Goal: Task Accomplishment & Management: Use online tool/utility

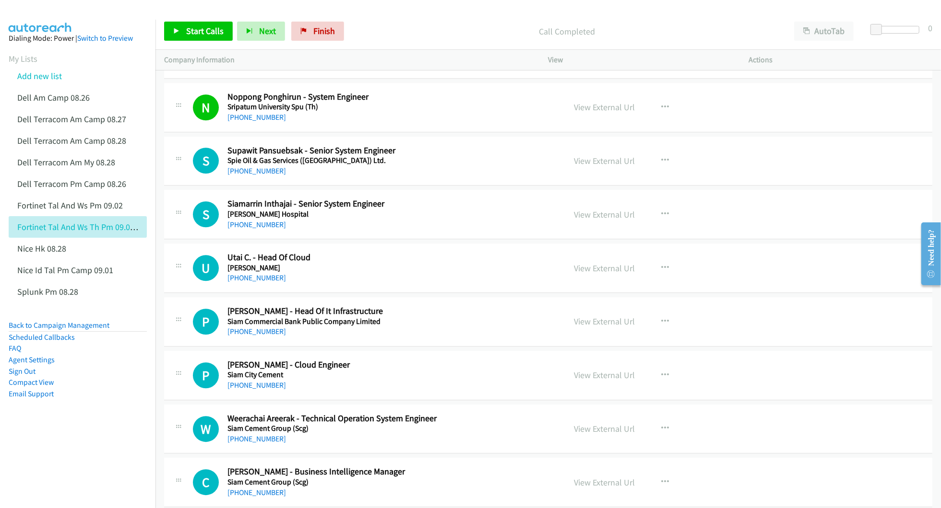
scroll to position [1982, 0]
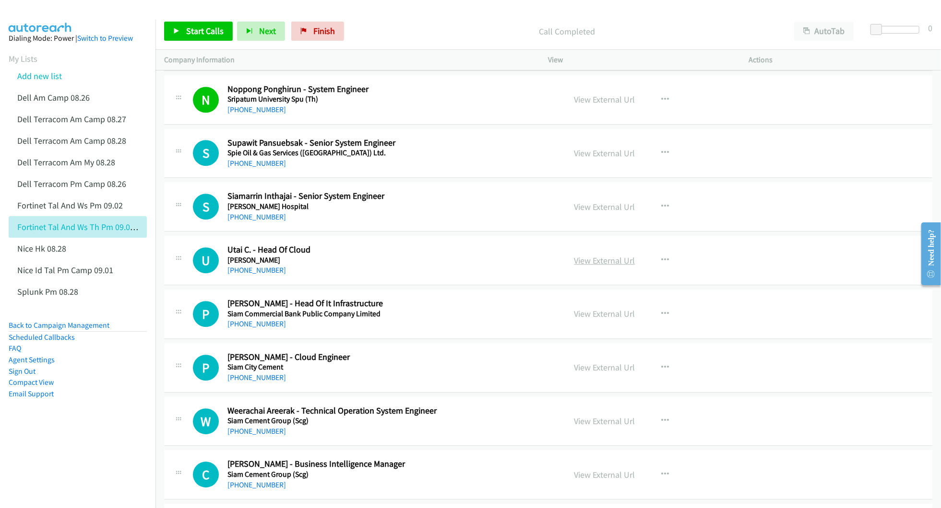
click at [605, 265] on link "View External Url" at bounding box center [604, 260] width 61 height 11
click at [584, 318] on link "View External Url" at bounding box center [604, 313] width 61 height 11
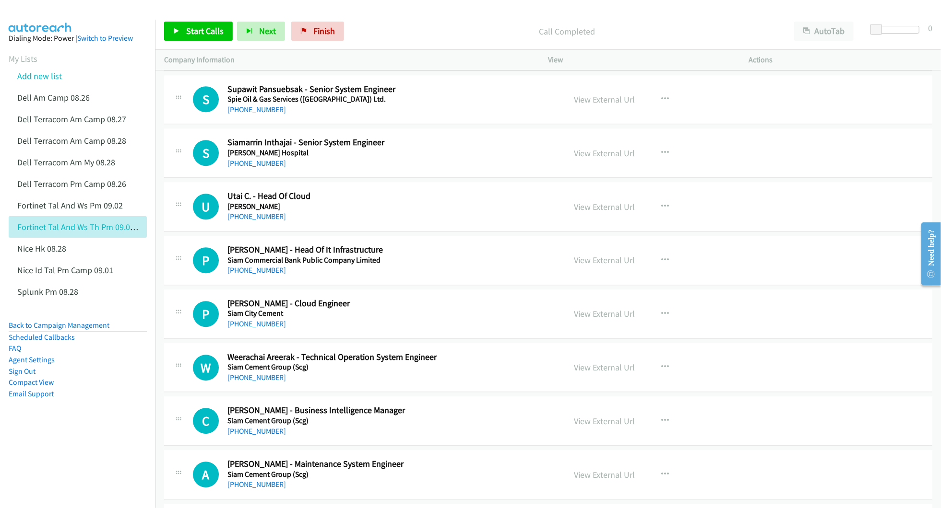
scroll to position [2046, 0]
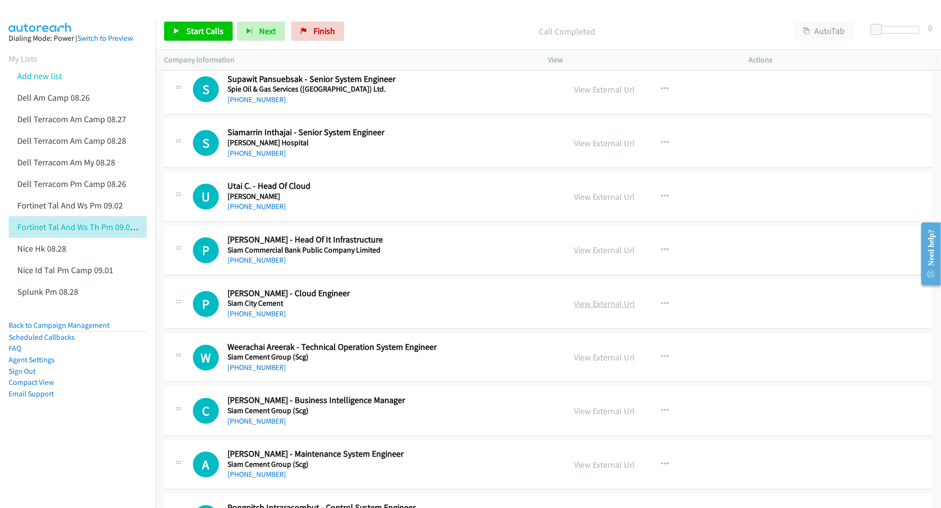
click at [603, 309] on link "View External Url" at bounding box center [604, 303] width 61 height 11
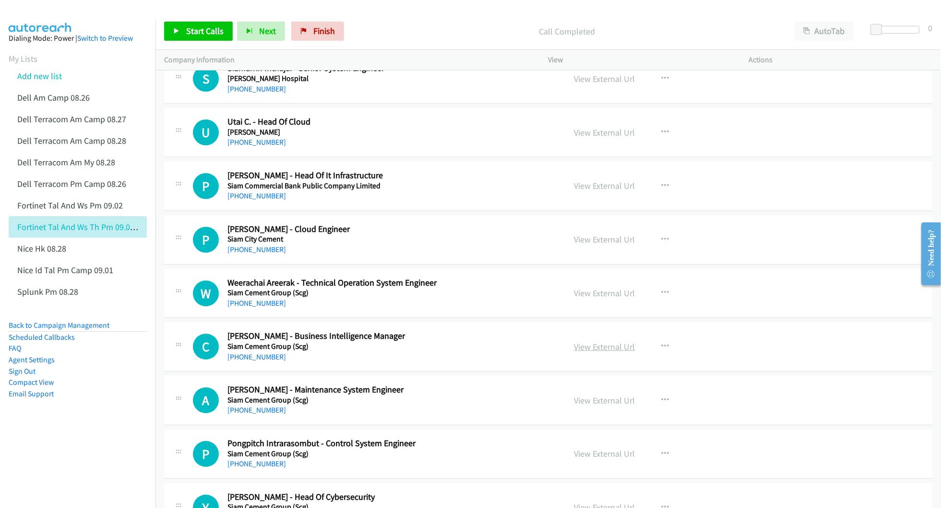
click at [579, 353] on link "View External Url" at bounding box center [604, 347] width 61 height 11
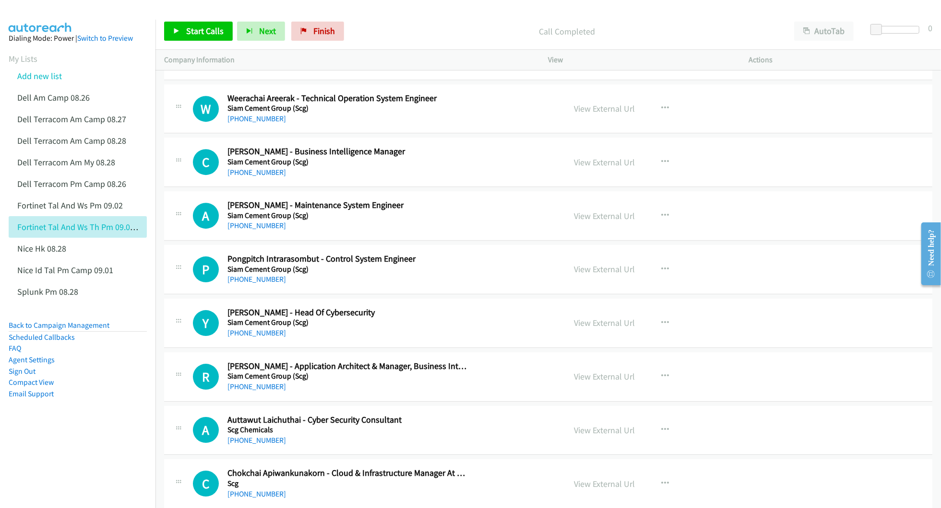
scroll to position [2302, 0]
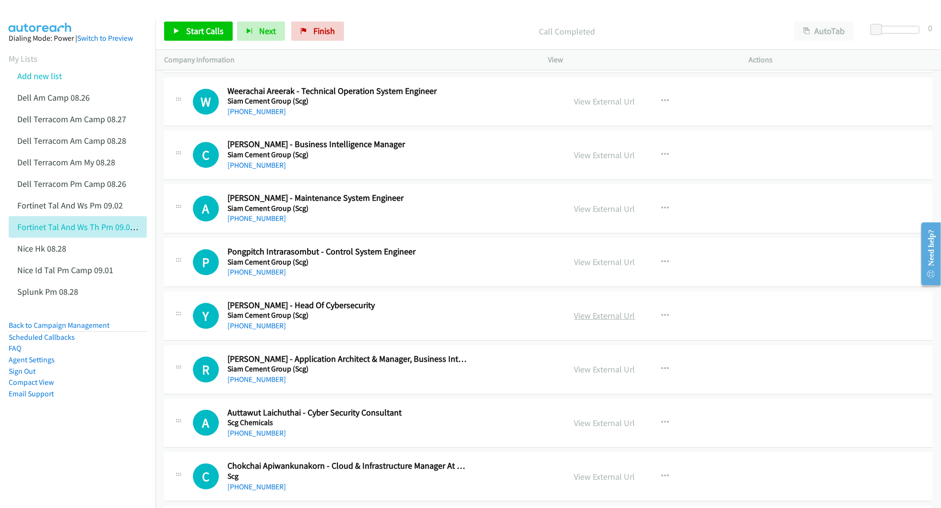
click at [588, 321] on link "View External Url" at bounding box center [604, 315] width 61 height 11
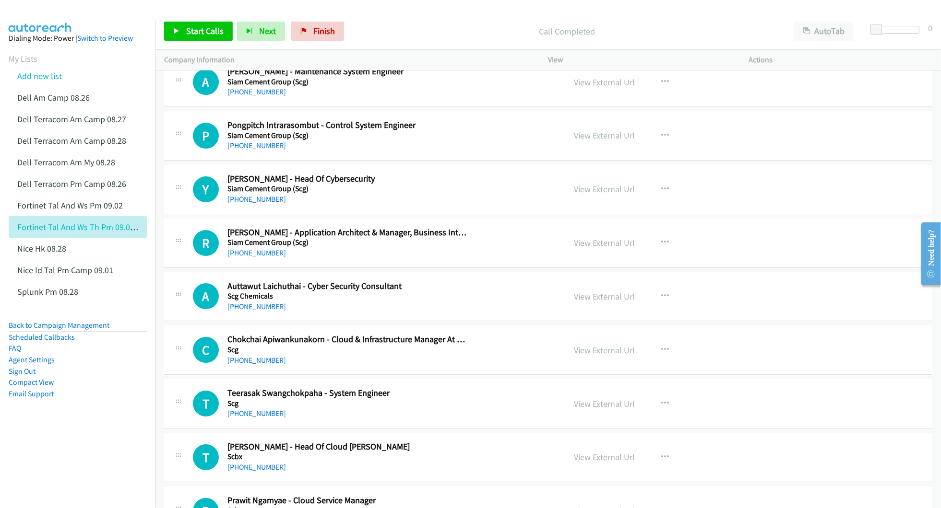
scroll to position [2430, 0]
click at [589, 355] on link "View External Url" at bounding box center [604, 349] width 61 height 11
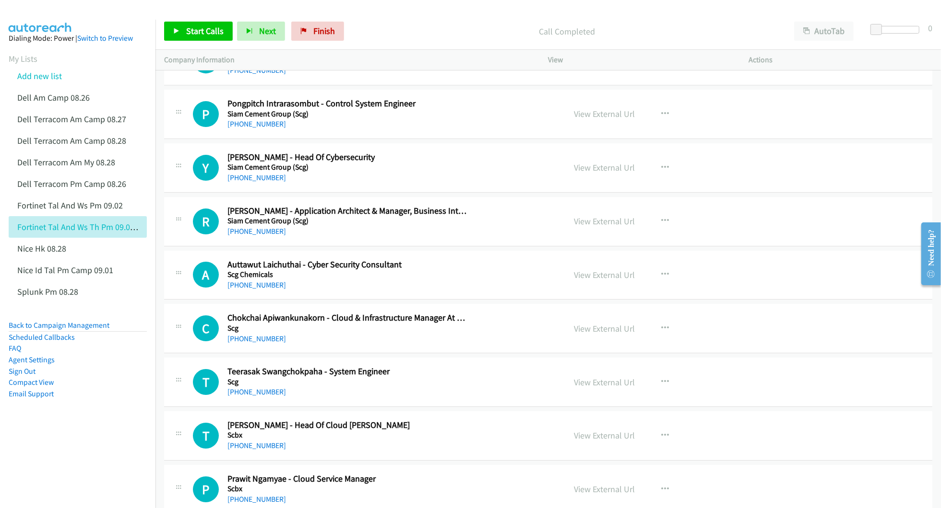
scroll to position [2494, 0]
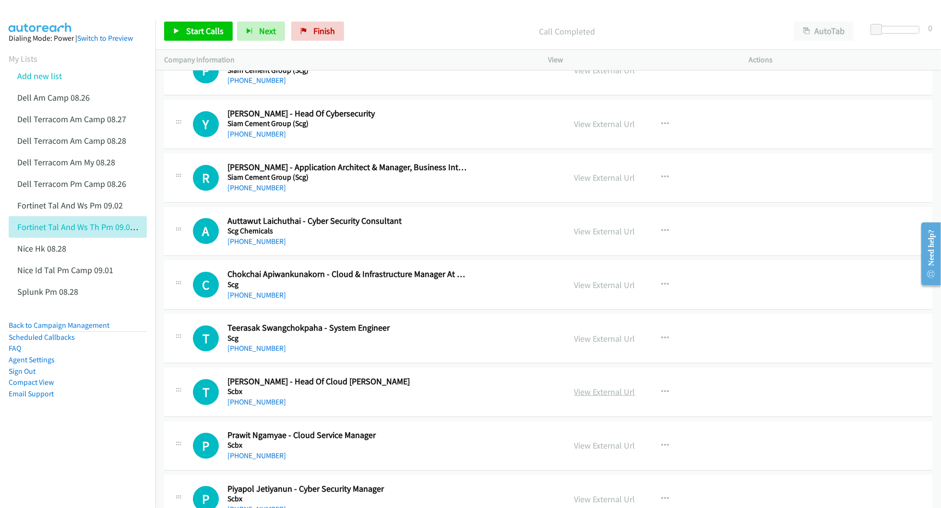
click at [579, 398] on link "View External Url" at bounding box center [604, 392] width 61 height 11
click at [600, 451] on link "View External Url" at bounding box center [604, 445] width 61 height 11
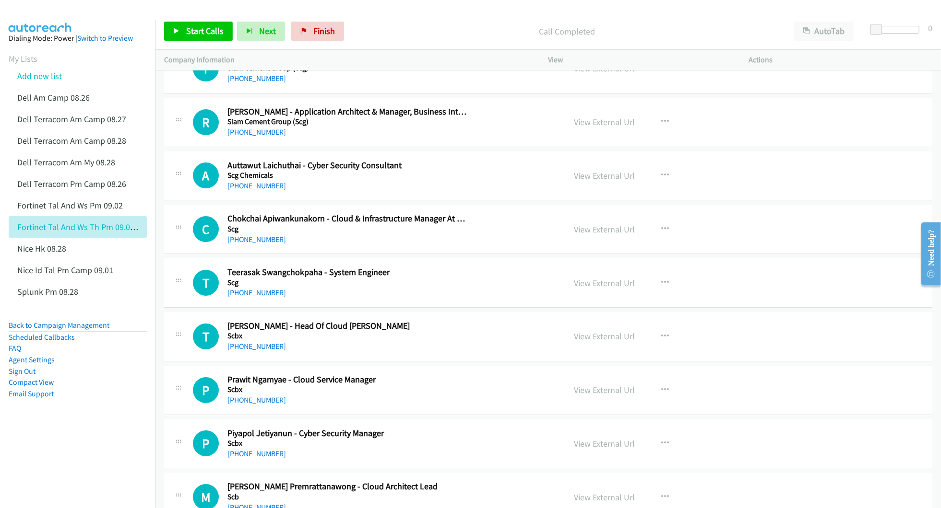
scroll to position [2558, 0]
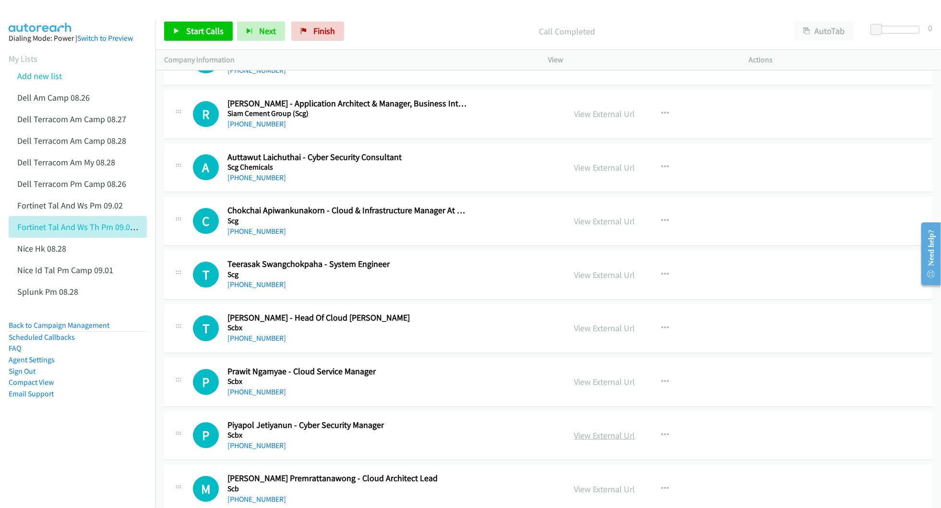
click at [600, 441] on link "View External Url" at bounding box center [604, 435] width 61 height 11
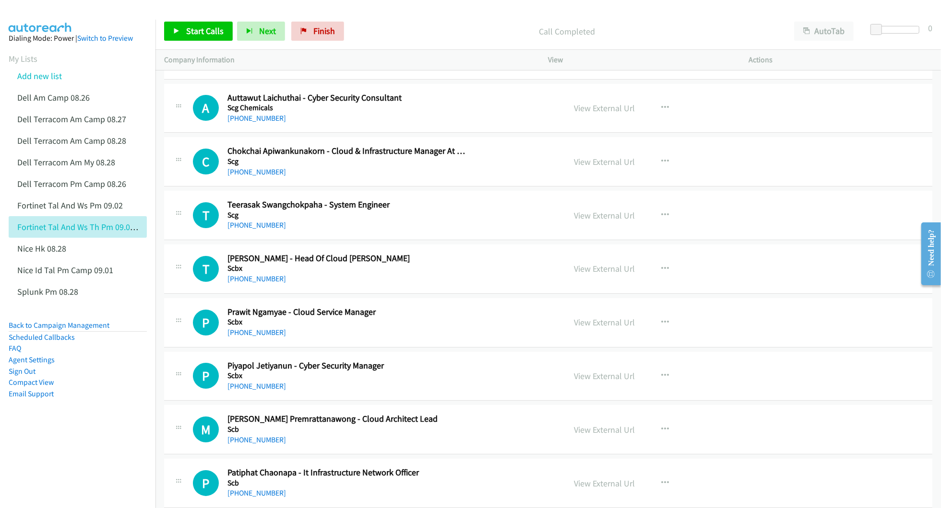
scroll to position [2622, 0]
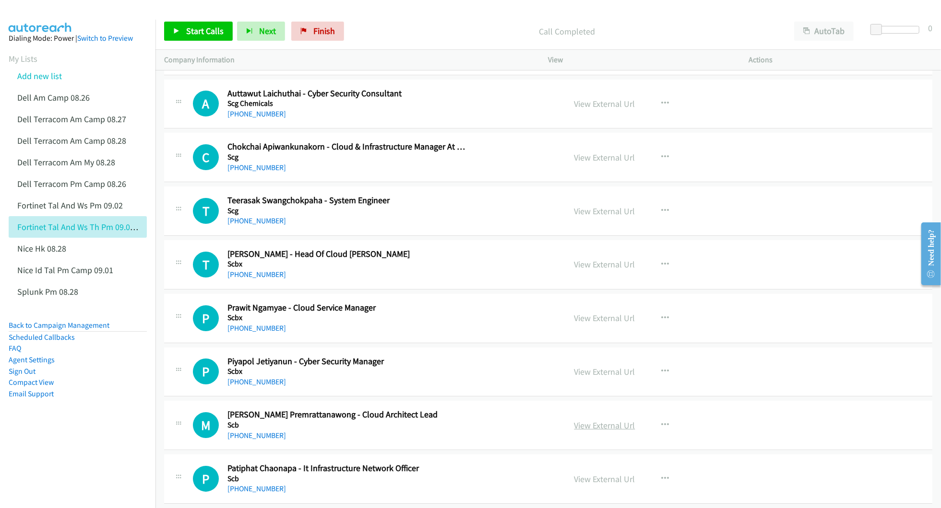
click at [603, 431] on link "View External Url" at bounding box center [604, 425] width 61 height 11
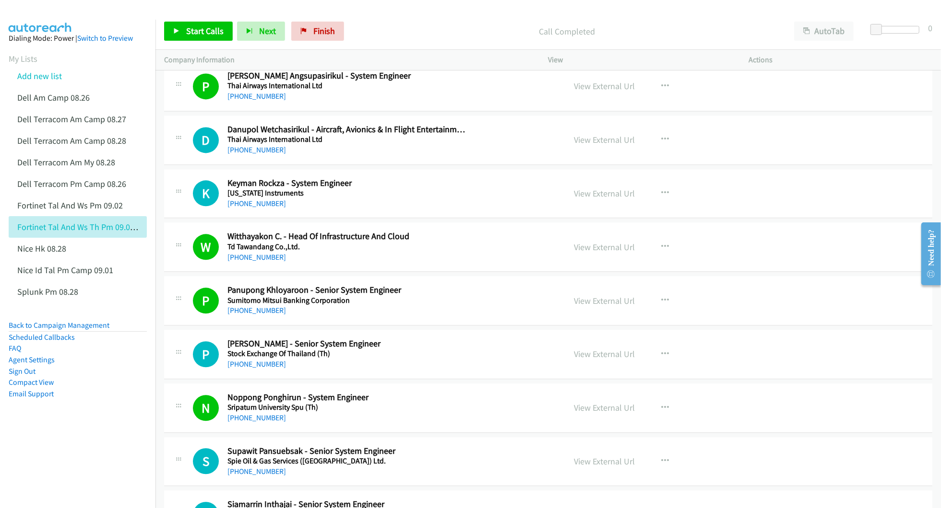
scroll to position [1662, 0]
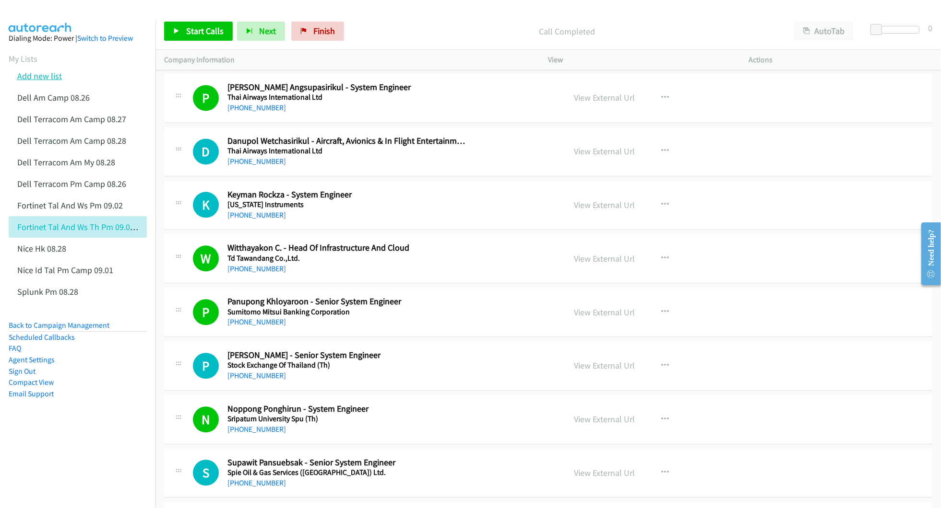
click at [33, 77] on link "Add new list" at bounding box center [39, 76] width 45 height 11
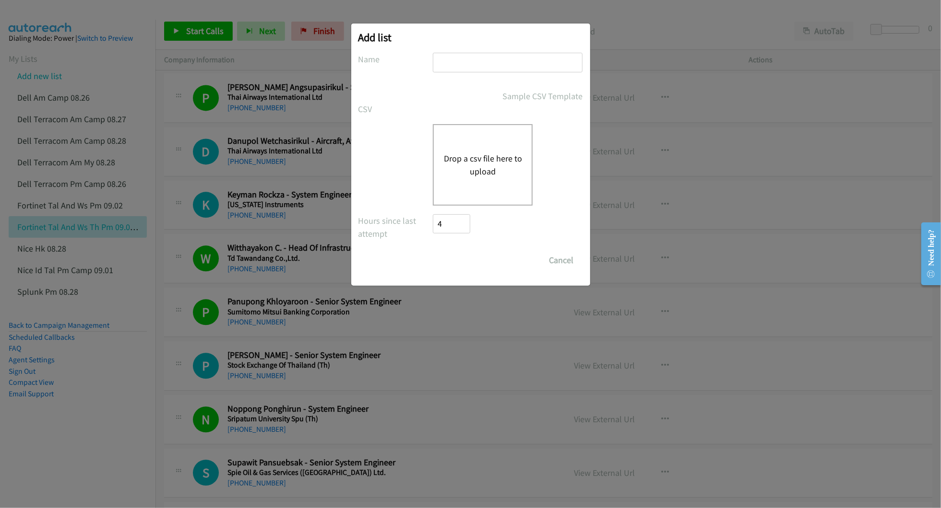
click at [490, 165] on button "Drop a csv file here to upload" at bounding box center [482, 165] width 79 height 26
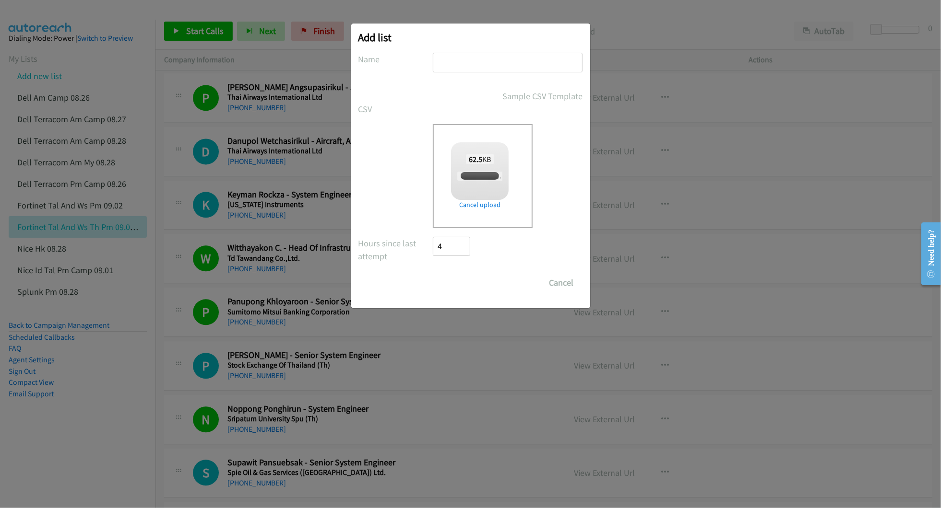
checkbox input "true"
click at [465, 56] on input "text" at bounding box center [508, 63] width 150 height 20
type input "NICE IN OT 09.02"
click at [452, 289] on input "Save List" at bounding box center [458, 282] width 50 height 19
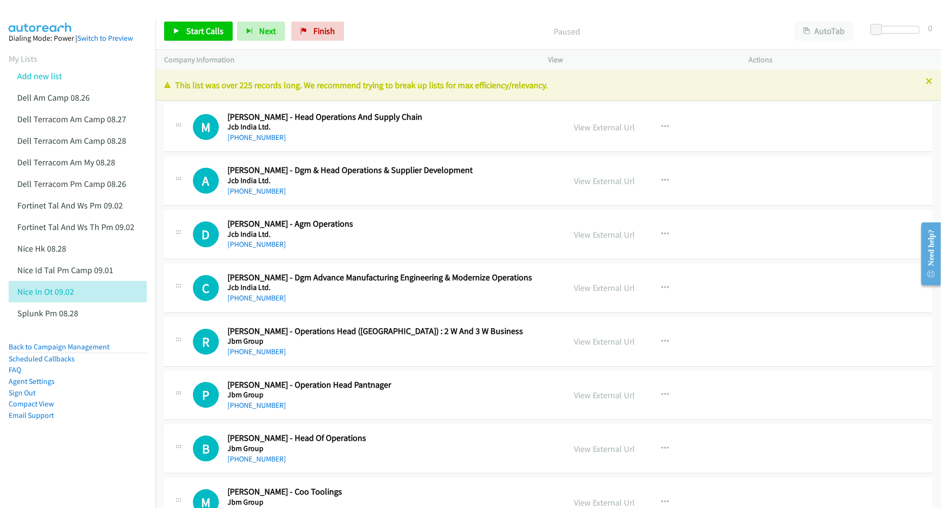
click at [655, 38] on div "Paused" at bounding box center [566, 31] width 437 height 19
click at [595, 129] on link "View External Url" at bounding box center [604, 127] width 61 height 11
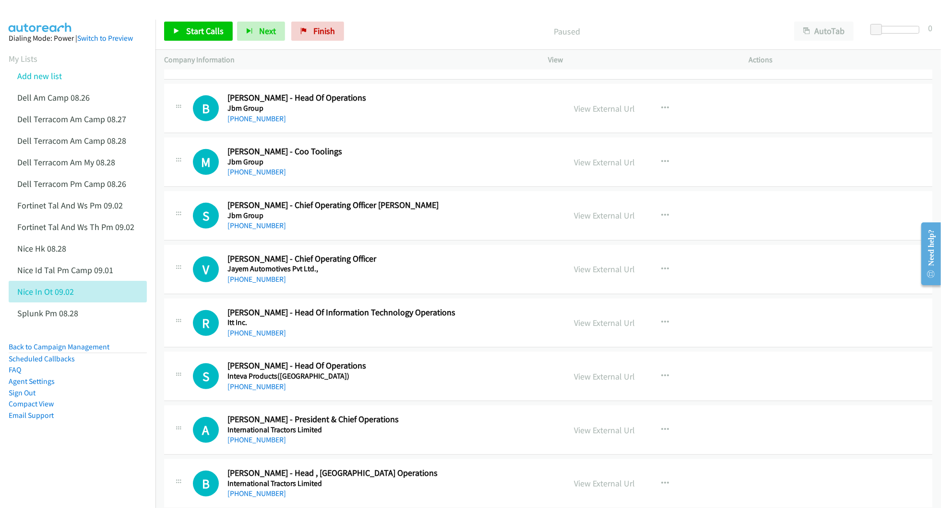
scroll to position [384, 0]
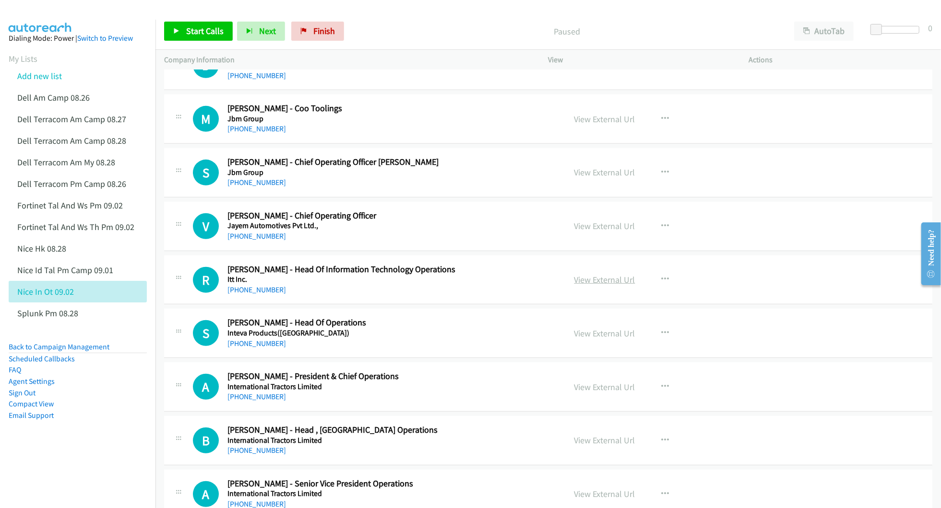
click at [593, 281] on link "View External Url" at bounding box center [604, 279] width 61 height 11
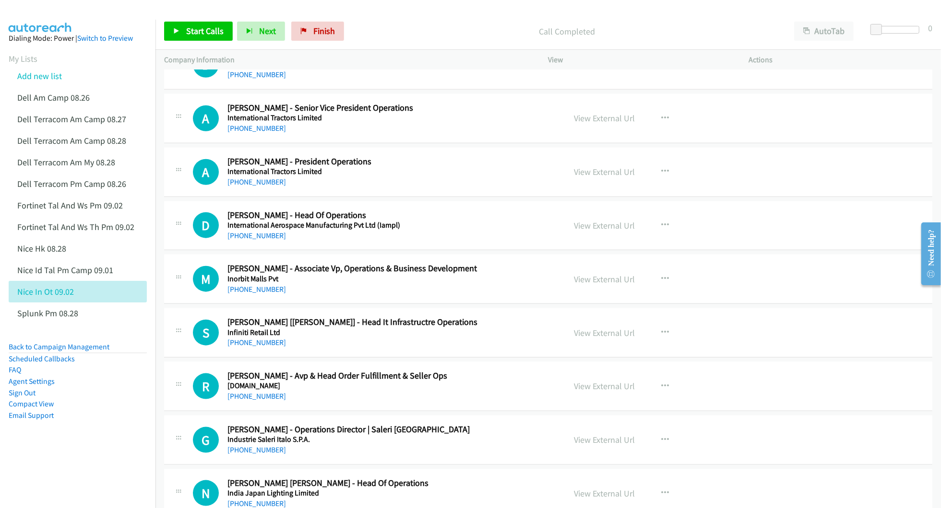
scroll to position [767, 0]
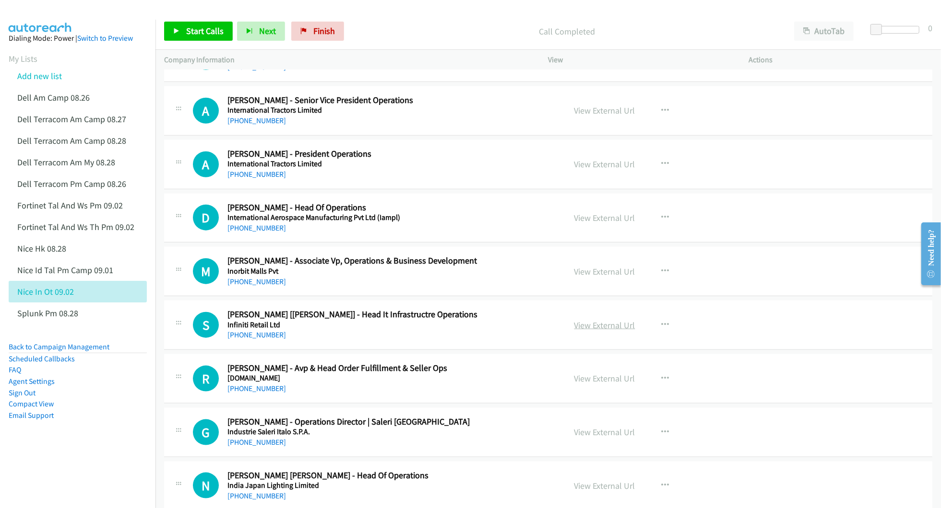
click at [588, 327] on link "View External Url" at bounding box center [604, 325] width 61 height 11
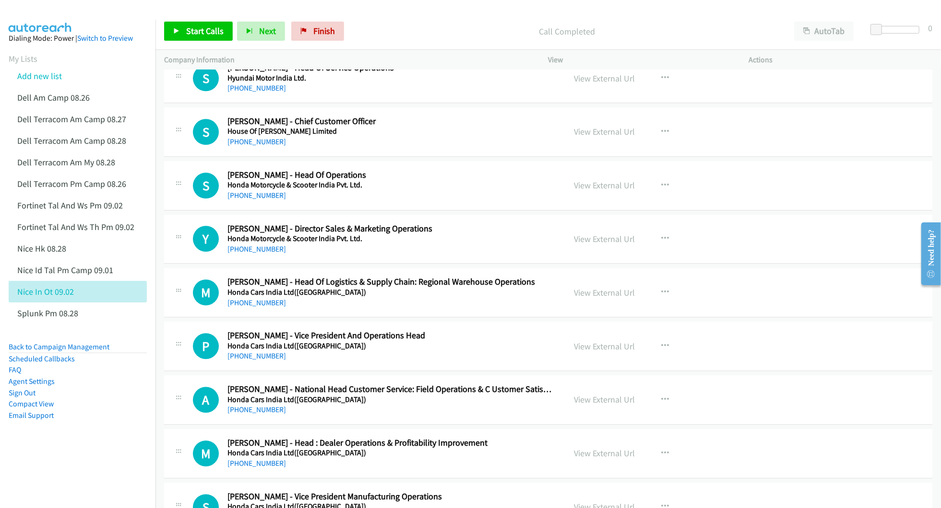
scroll to position [1919, 0]
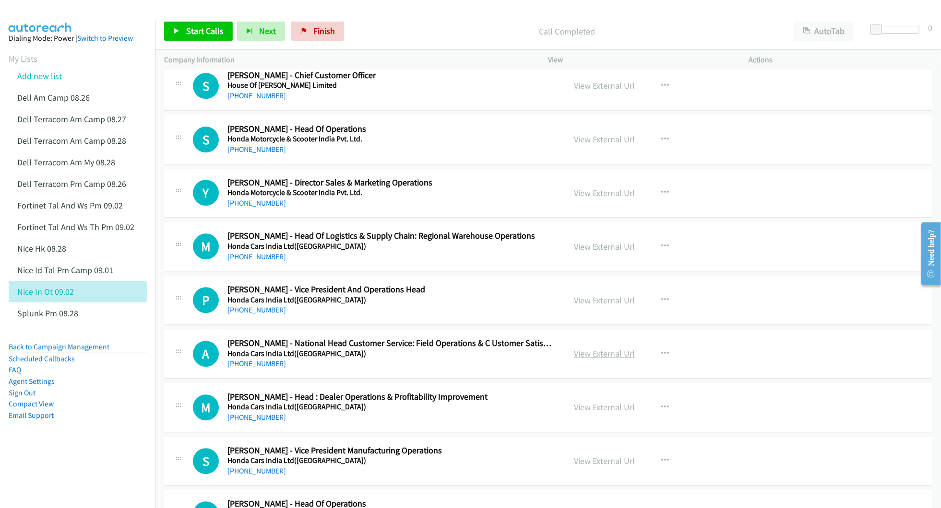
click at [580, 359] on link "View External Url" at bounding box center [604, 353] width 61 height 11
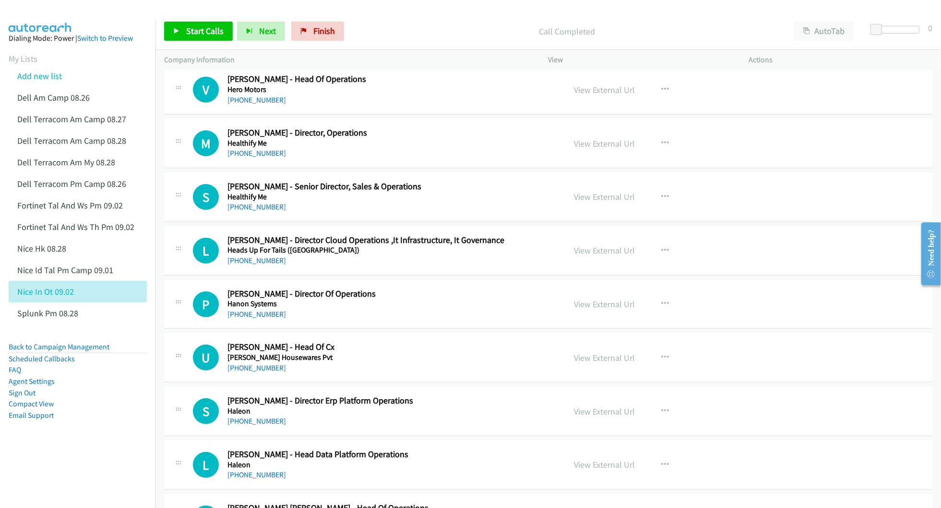
scroll to position [2942, 0]
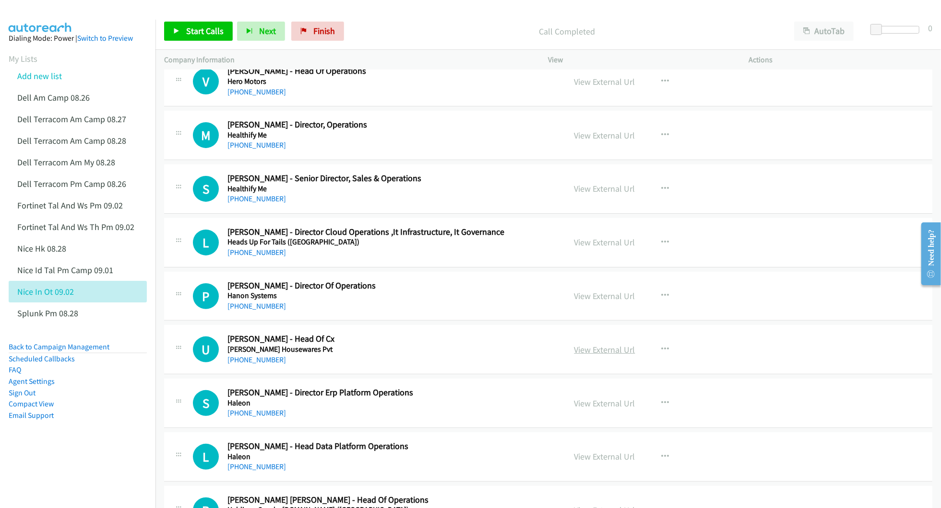
click at [600, 355] on link "View External Url" at bounding box center [604, 349] width 61 height 11
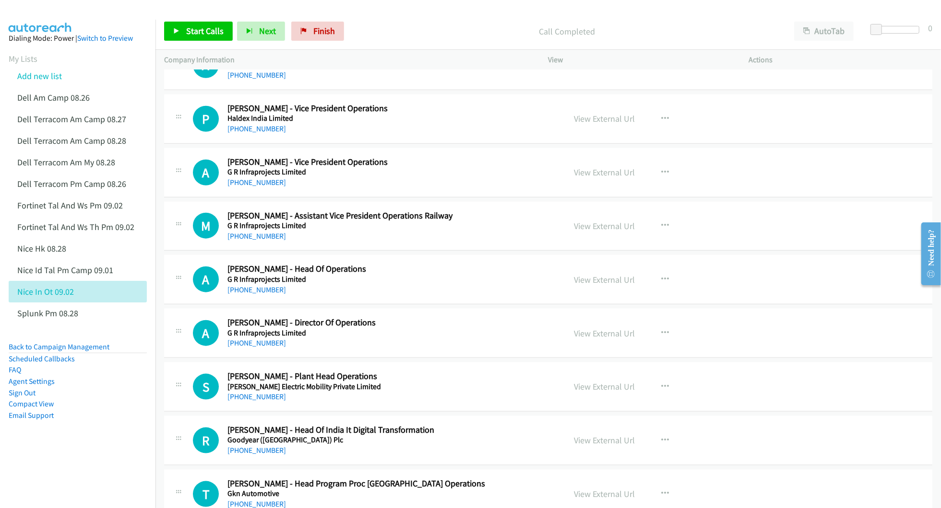
scroll to position [3645, 0]
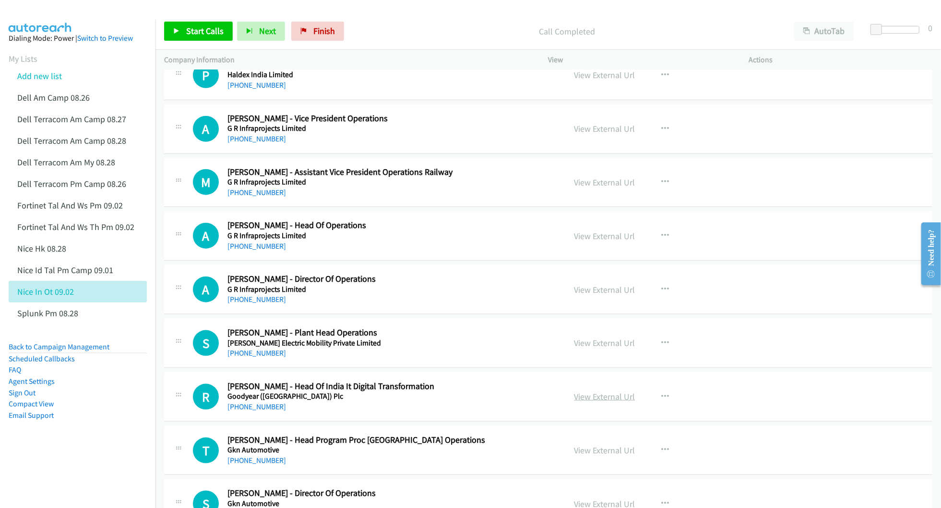
click at [595, 402] on link "View External Url" at bounding box center [604, 396] width 61 height 11
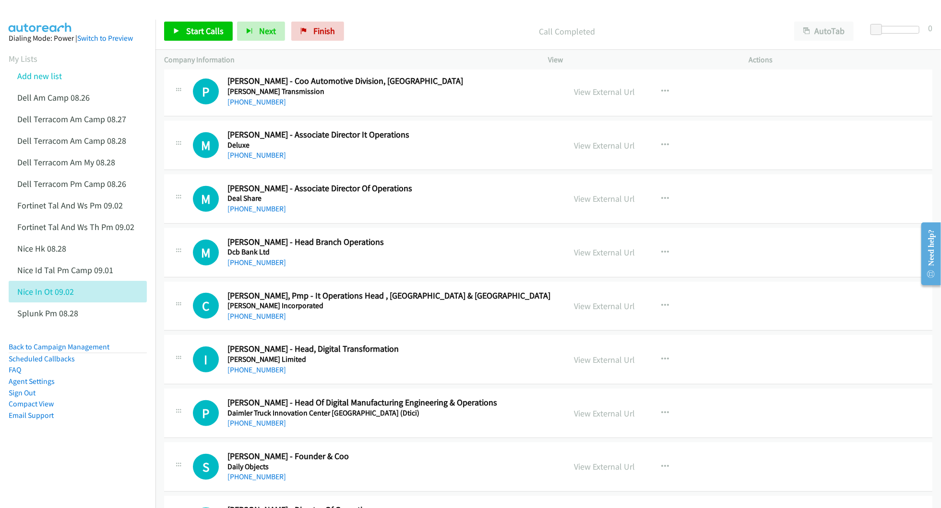
scroll to position [6139, 0]
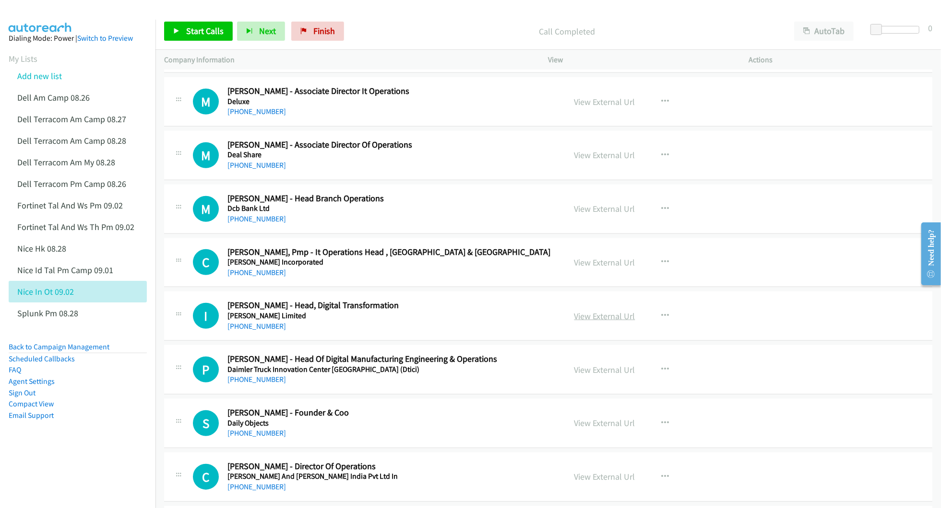
click at [616, 322] on link "View External Url" at bounding box center [604, 316] width 61 height 11
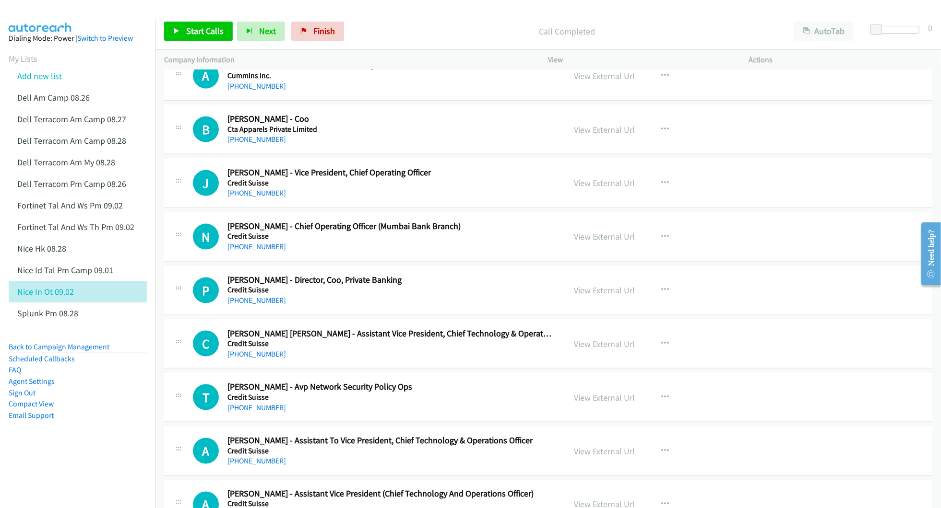
scroll to position [6651, 0]
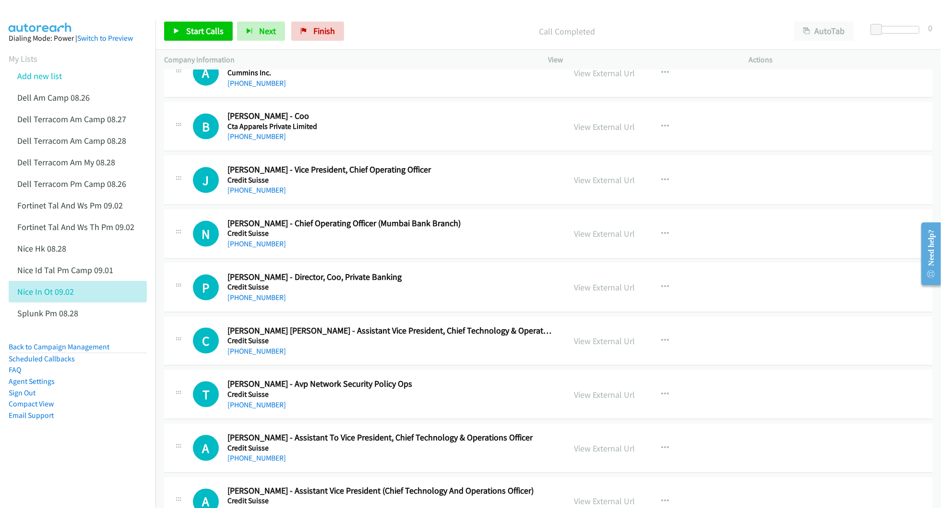
click at [60, 460] on aside "Dialing Mode: Power | Switch to Preview My Lists Add new list Dell Am Camp 08.2…" at bounding box center [77, 242] width 155 height 445
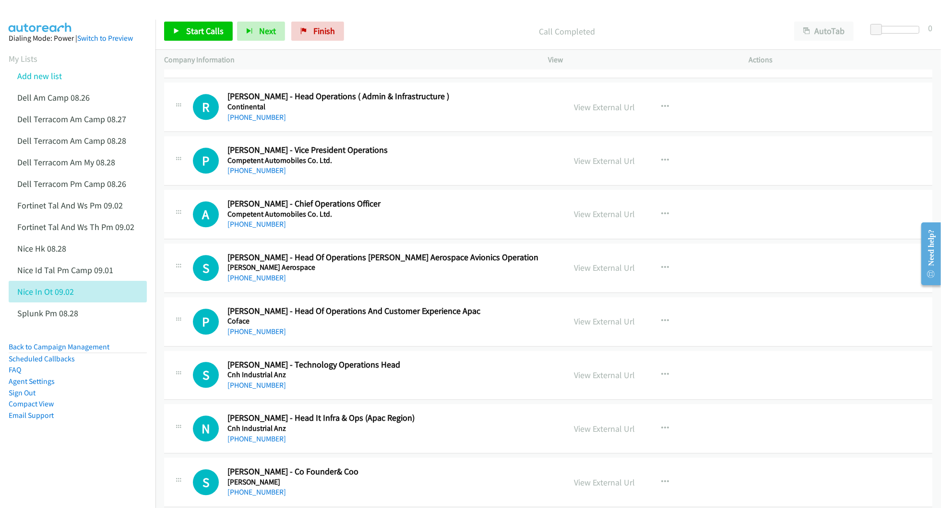
scroll to position [7482, 0]
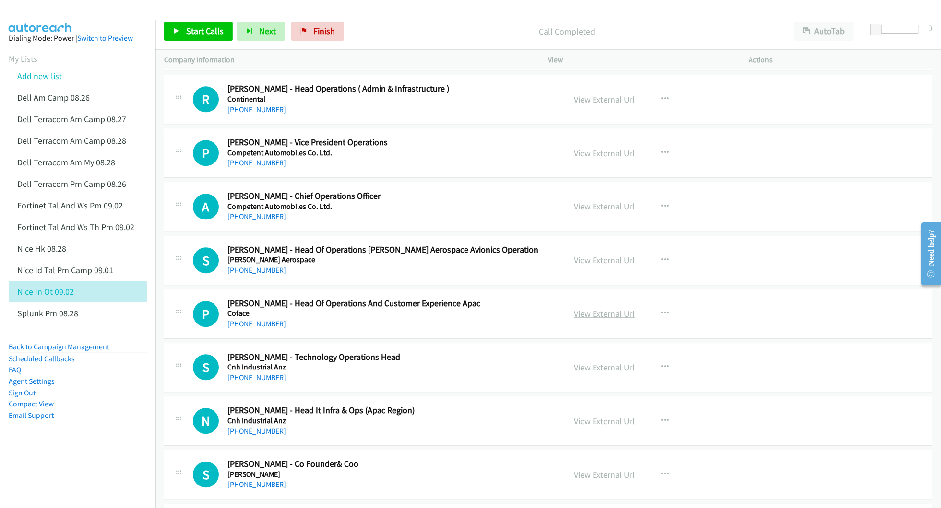
click at [591, 319] on link "View External Url" at bounding box center [604, 313] width 61 height 11
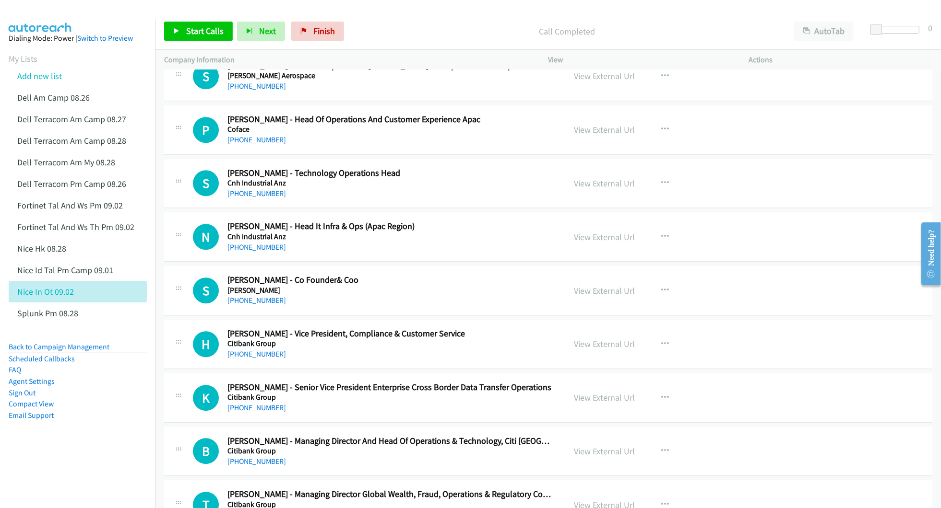
scroll to position [7674, 0]
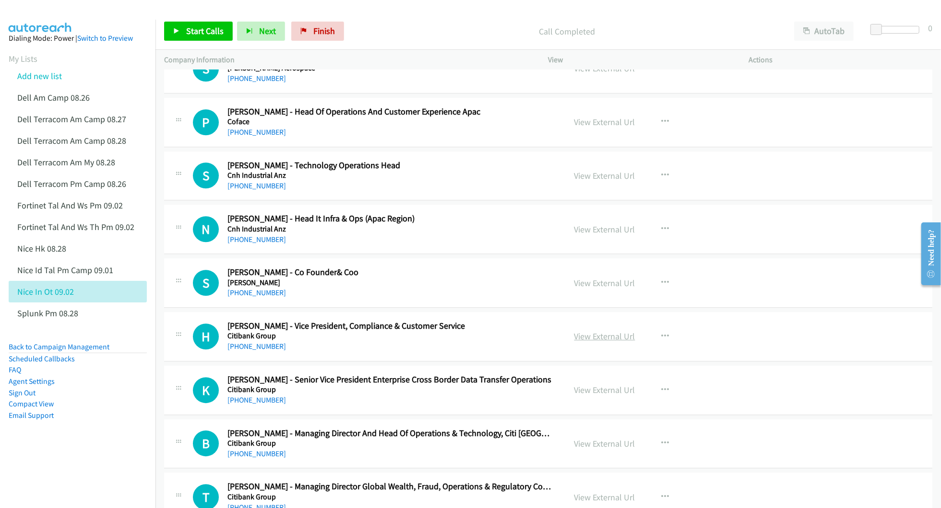
click at [597, 342] on link "View External Url" at bounding box center [604, 336] width 61 height 11
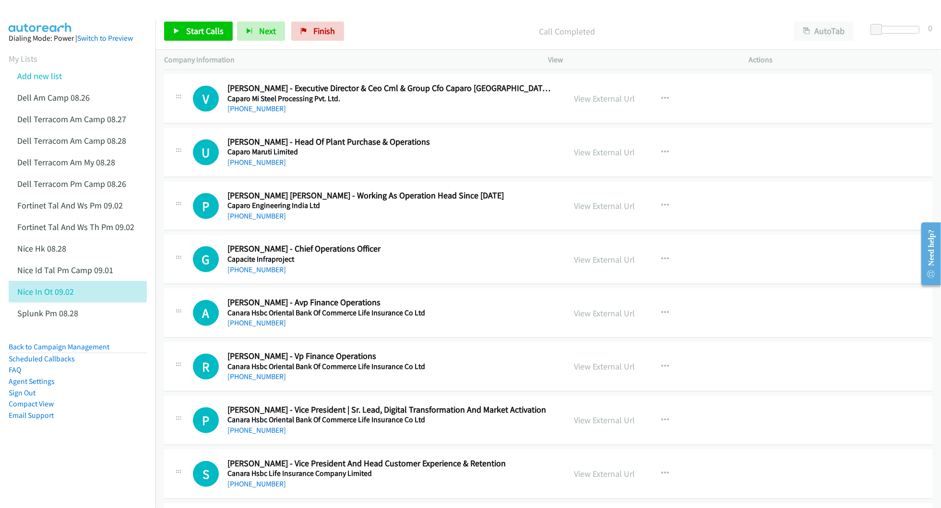
scroll to position [9081, 0]
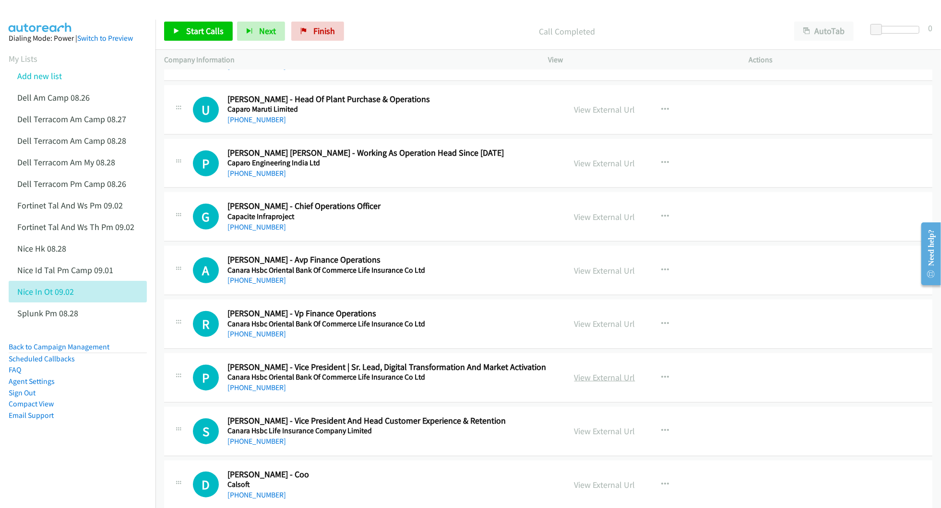
click at [589, 383] on link "View External Url" at bounding box center [604, 377] width 61 height 11
click at [593, 437] on link "View External Url" at bounding box center [604, 431] width 61 height 11
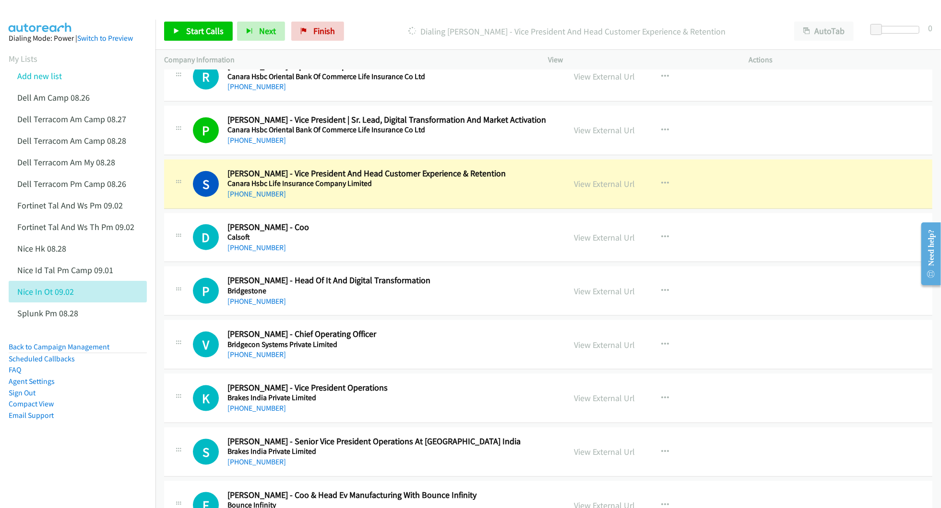
scroll to position [9337, 0]
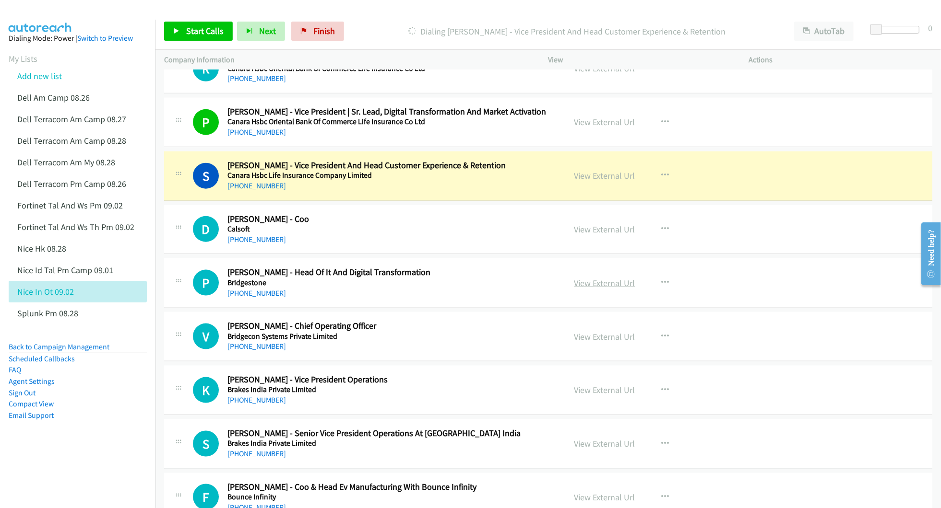
click at [589, 289] on link "View External Url" at bounding box center [604, 283] width 61 height 11
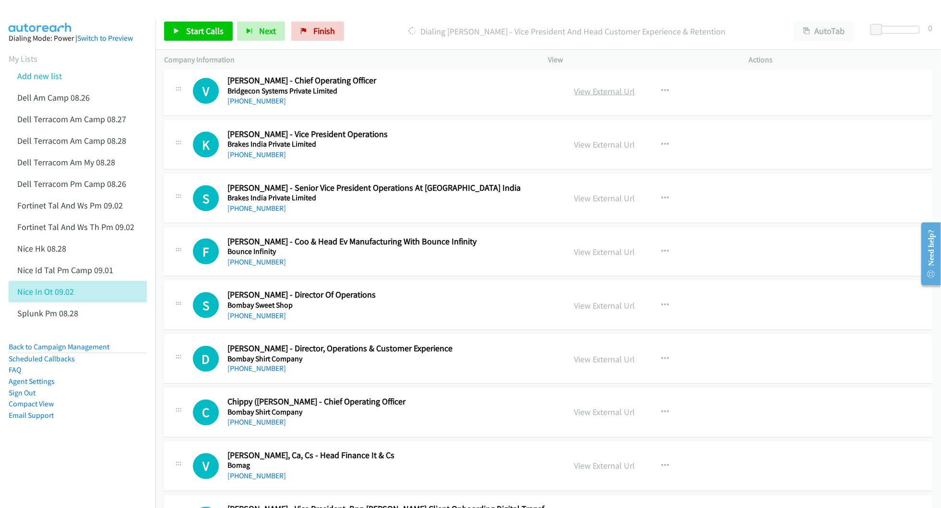
scroll to position [9593, 0]
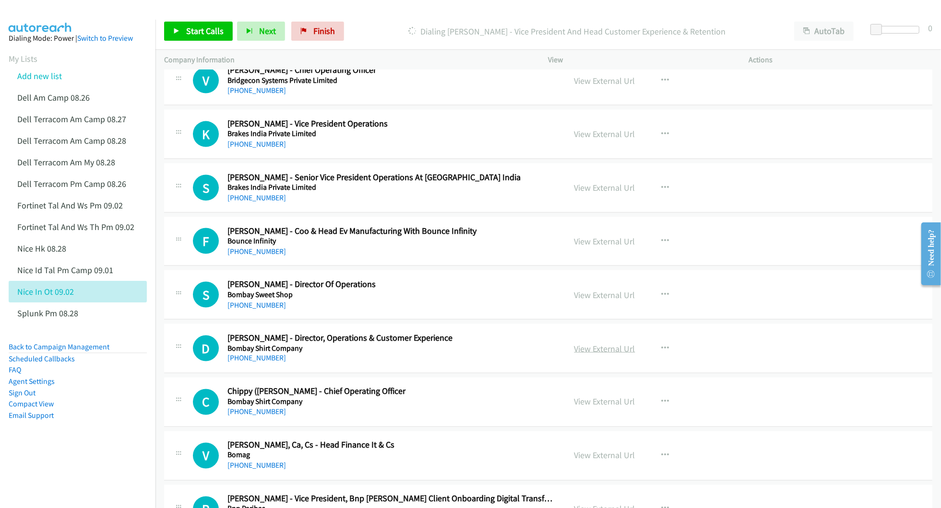
click at [586, 354] on link "View External Url" at bounding box center [604, 348] width 61 height 11
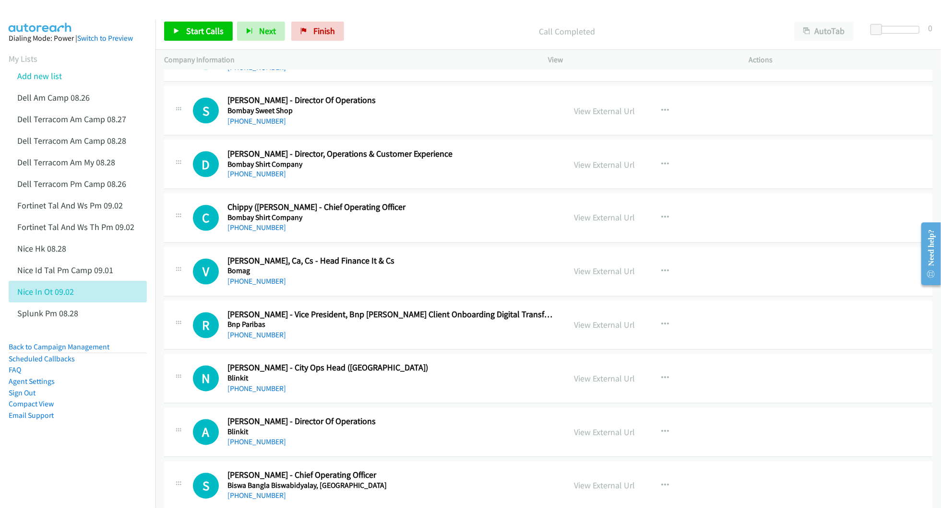
scroll to position [9785, 0]
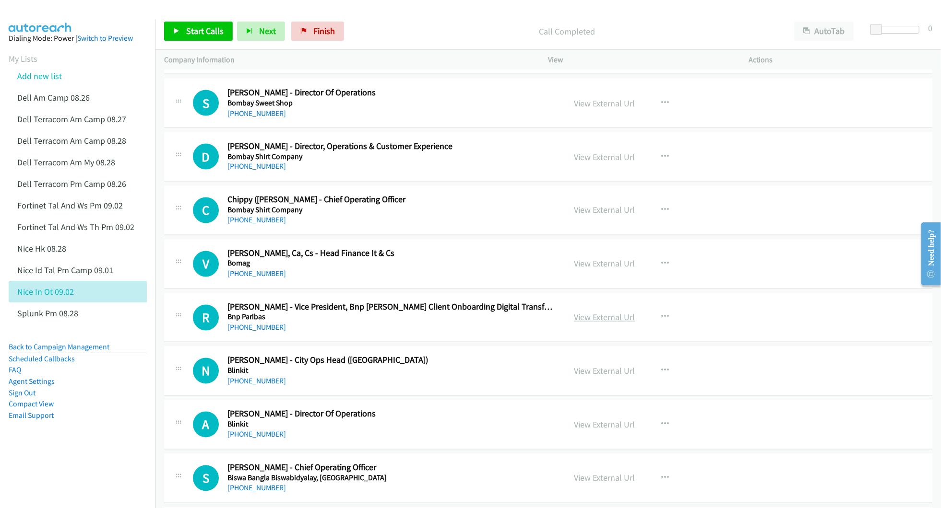
click at [591, 323] on link "View External Url" at bounding box center [604, 317] width 61 height 11
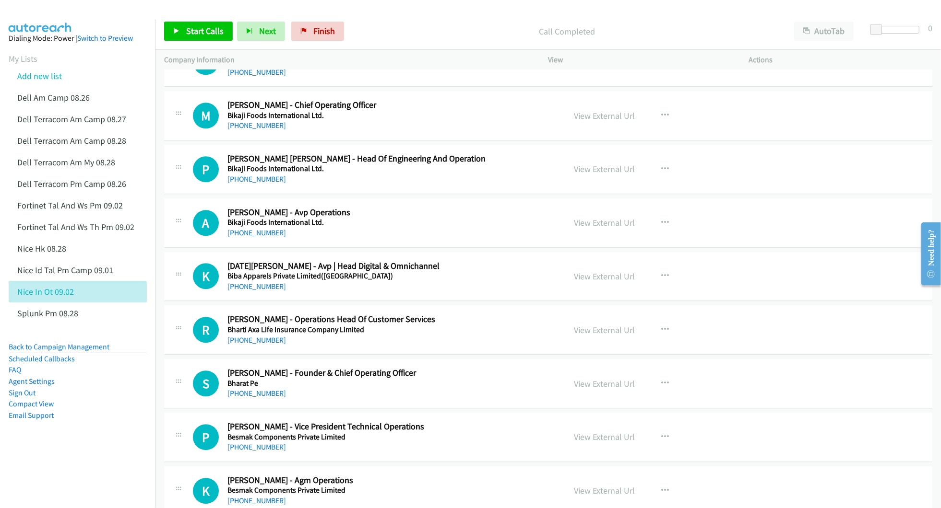
scroll to position [10424, 0]
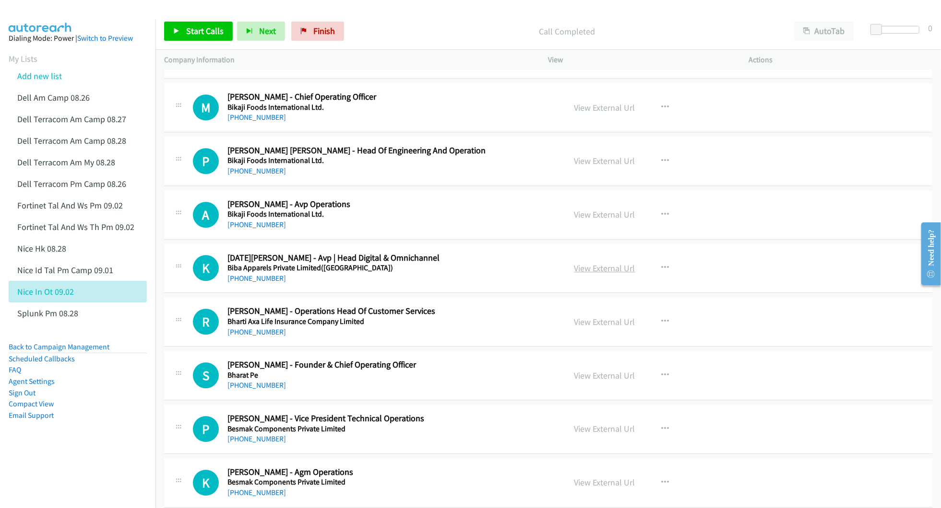
click at [595, 274] on link "View External Url" at bounding box center [604, 268] width 61 height 11
click at [588, 328] on link "View External Url" at bounding box center [604, 322] width 61 height 11
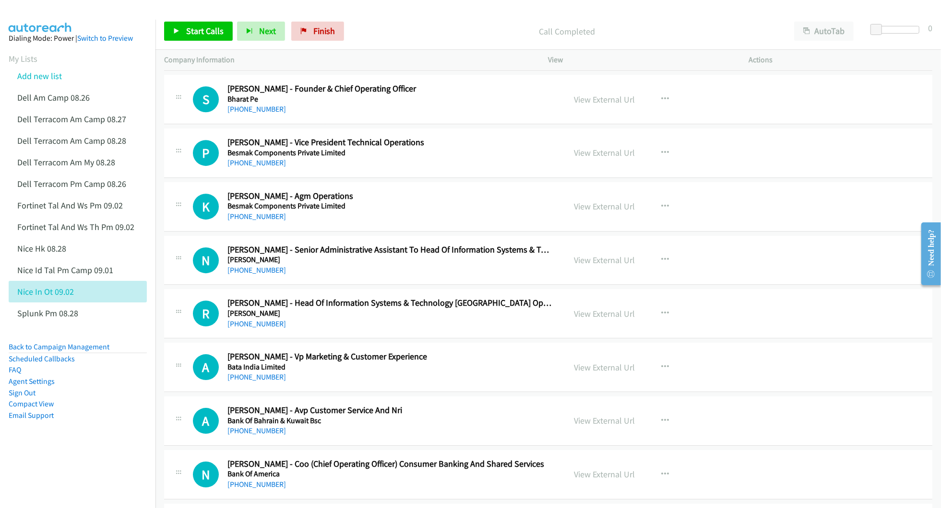
scroll to position [10744, 0]
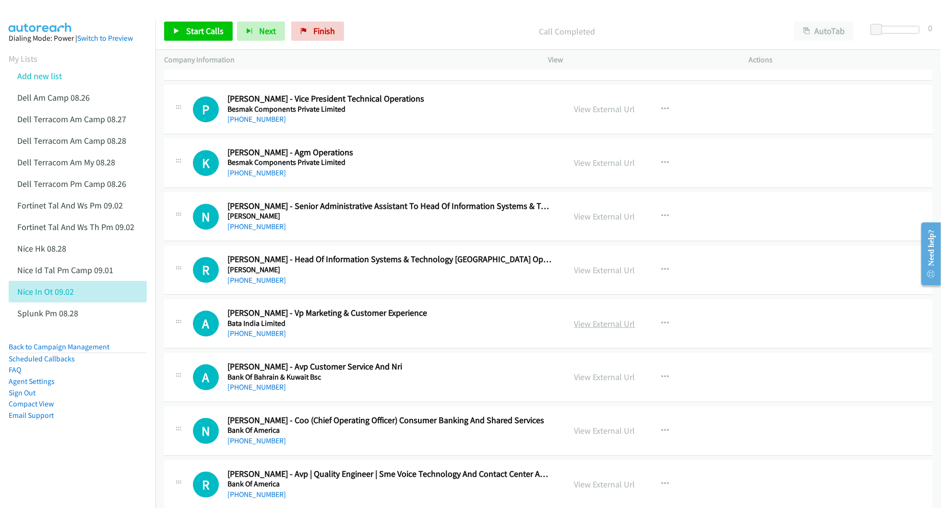
click at [586, 330] on link "View External Url" at bounding box center [604, 323] width 61 height 11
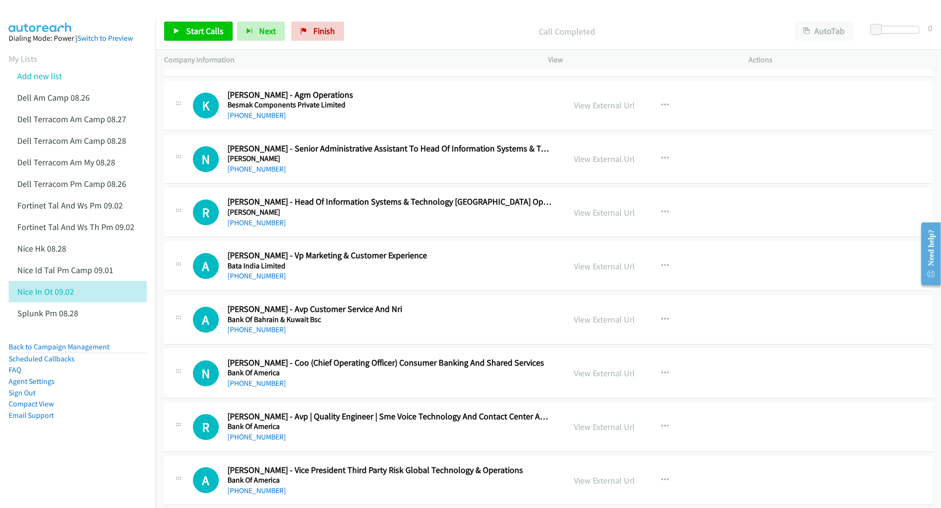
scroll to position [10808, 0]
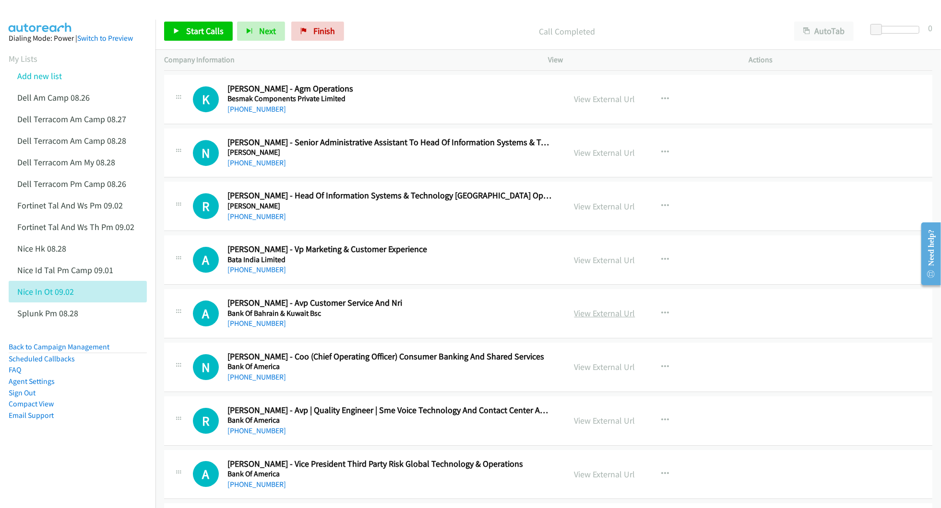
click at [599, 319] on link "View External Url" at bounding box center [604, 313] width 61 height 11
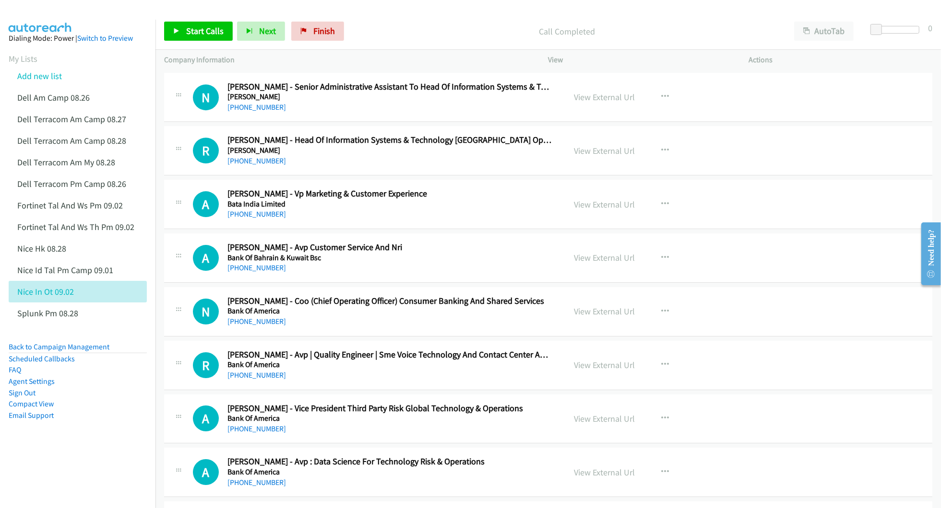
scroll to position [10871, 0]
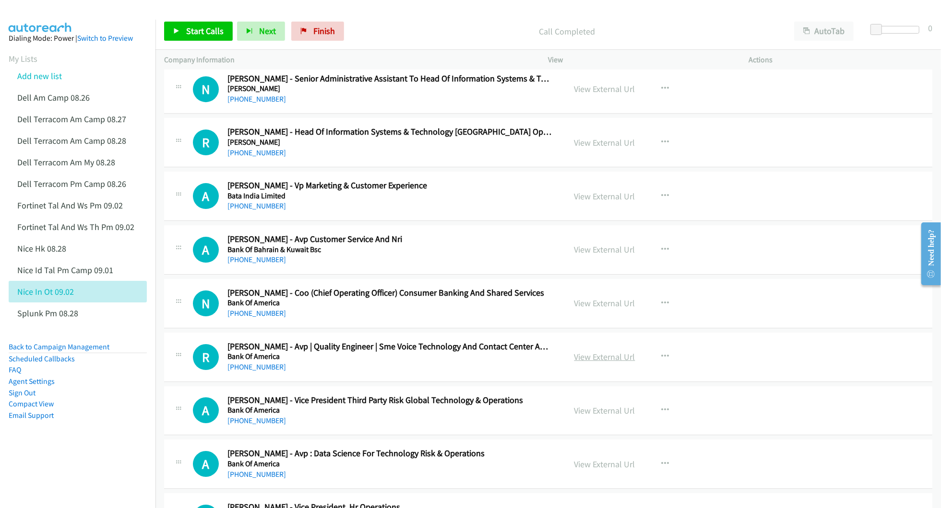
click at [595, 363] on link "View External Url" at bounding box center [604, 357] width 61 height 11
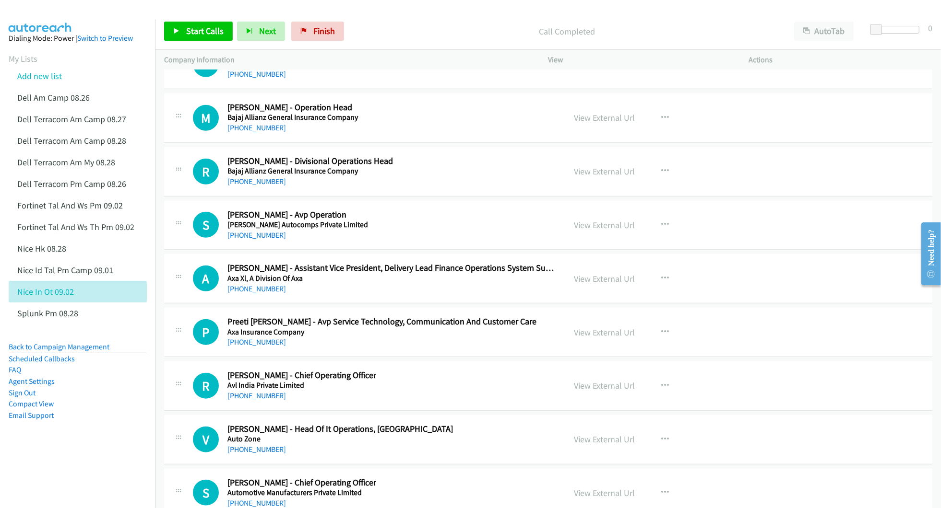
scroll to position [11959, 0]
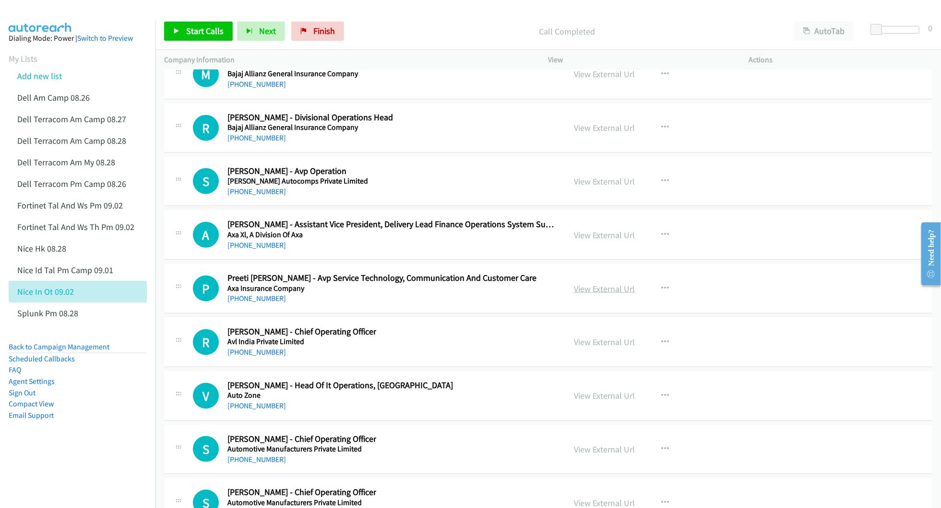
click at [593, 294] on link "View External Url" at bounding box center [604, 288] width 61 height 11
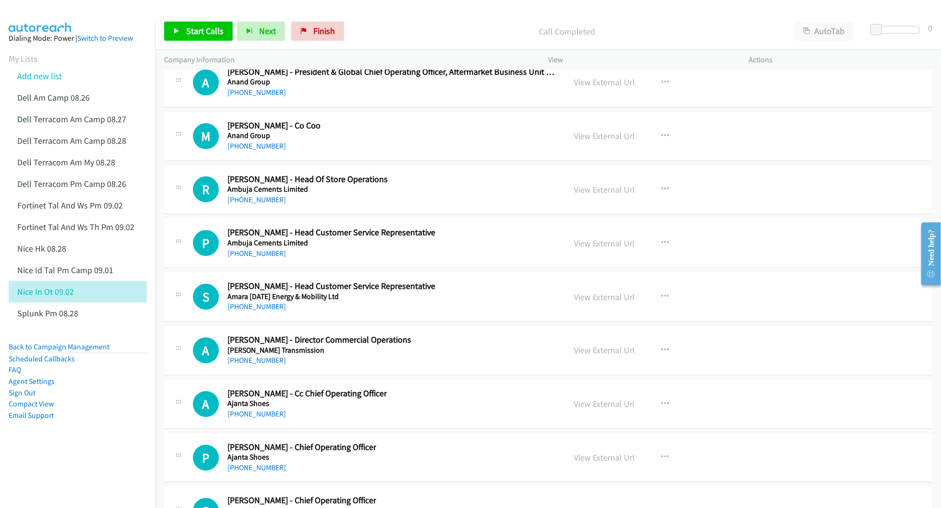
scroll to position [13941, 0]
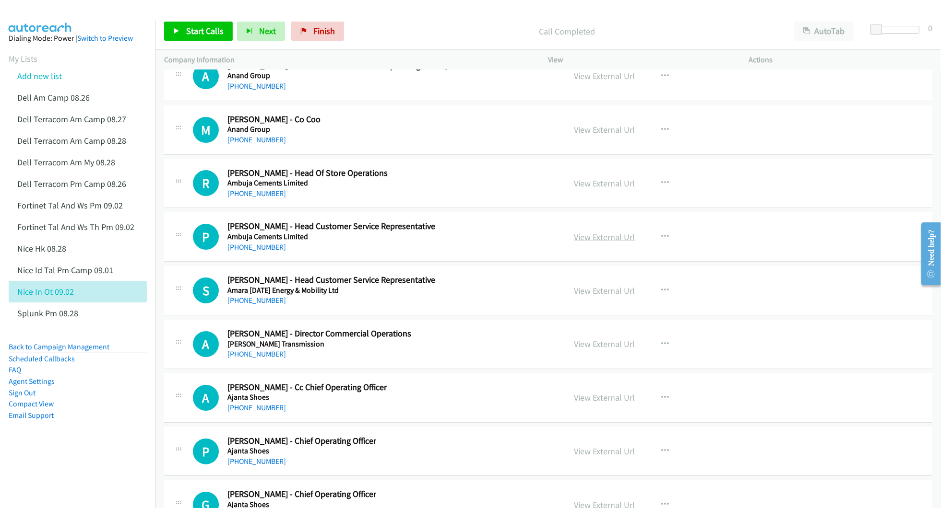
click at [590, 243] on link "View External Url" at bounding box center [604, 237] width 61 height 11
click at [592, 296] on link "View External Url" at bounding box center [604, 290] width 61 height 11
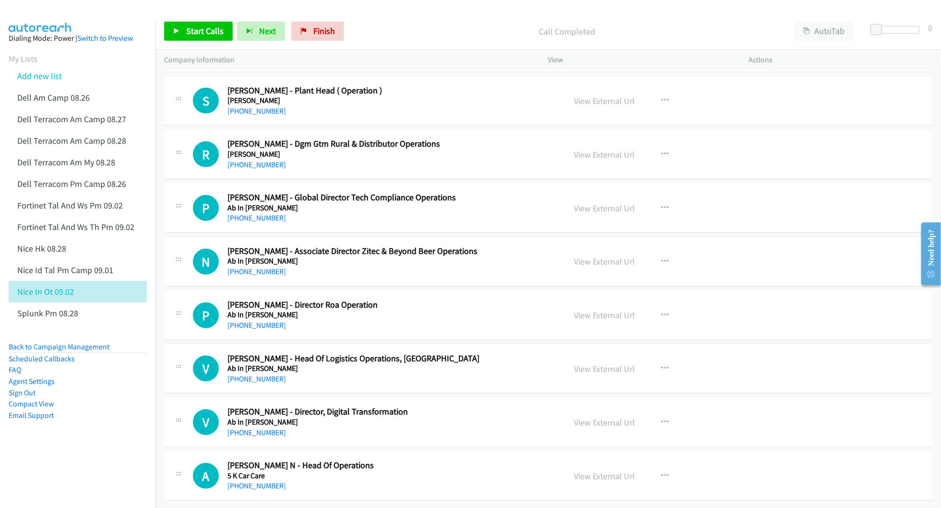
scroll to position [14667, 0]
click at [597, 417] on link "View External Url" at bounding box center [604, 422] width 61 height 11
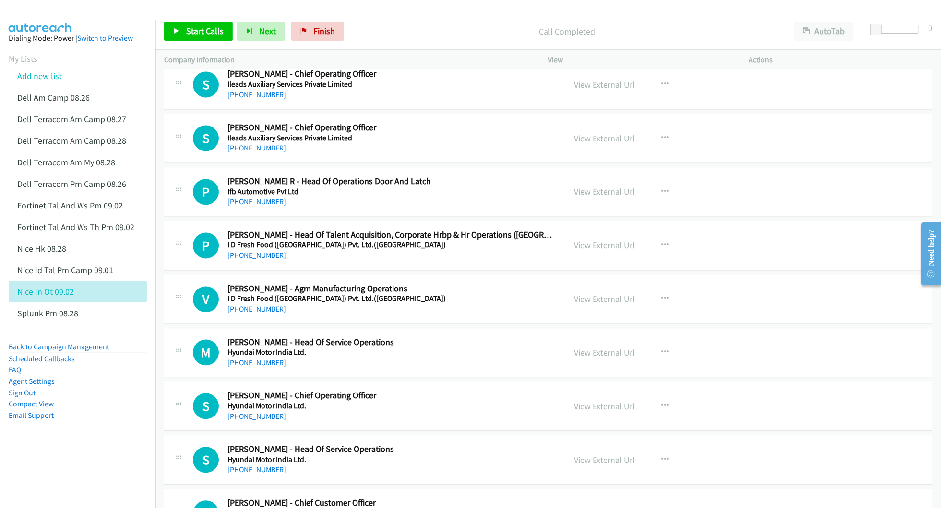
scroll to position [0, 0]
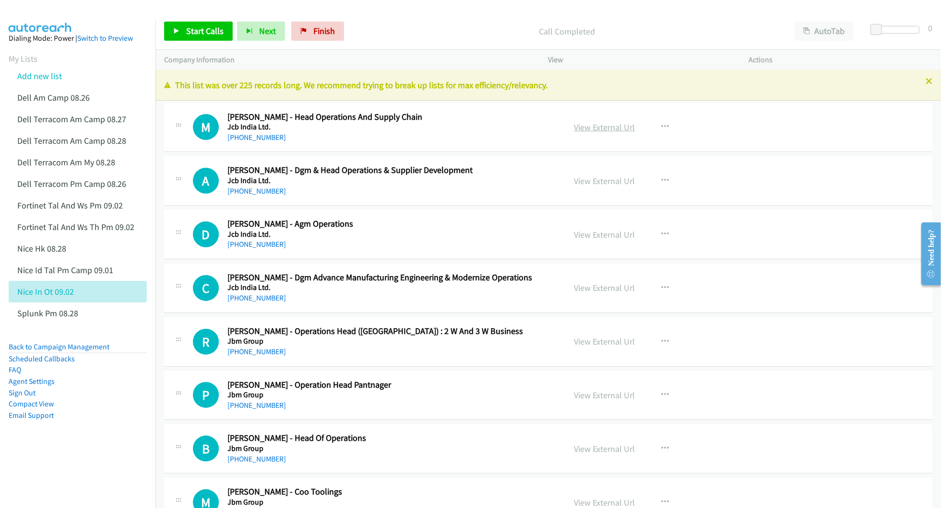
click at [606, 125] on link "View External Url" at bounding box center [604, 127] width 61 height 11
click at [581, 180] on link "View External Url" at bounding box center [604, 181] width 61 height 11
